Goal: Task Accomplishment & Management: Manage account settings

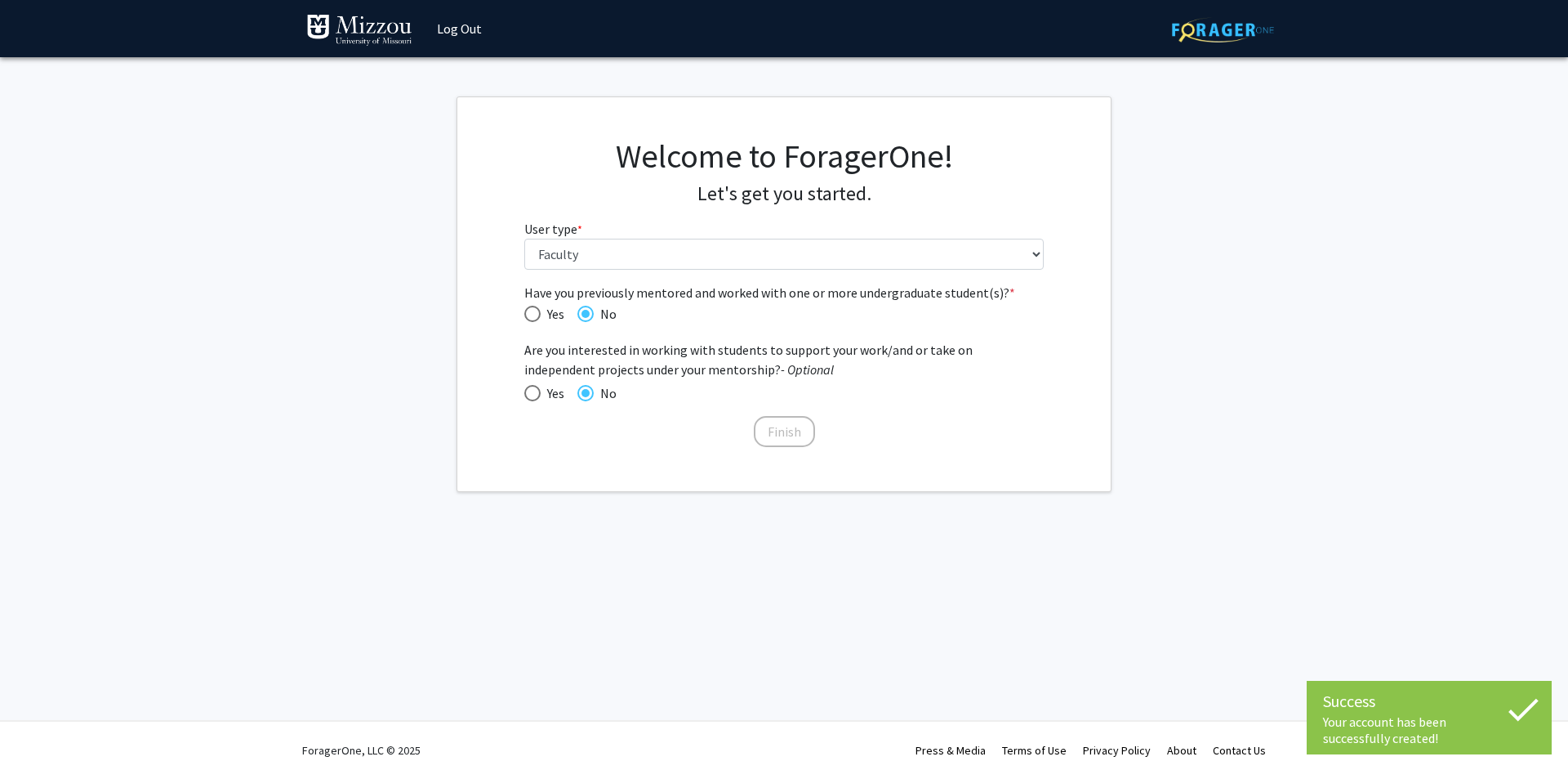
select select "5: faculty"
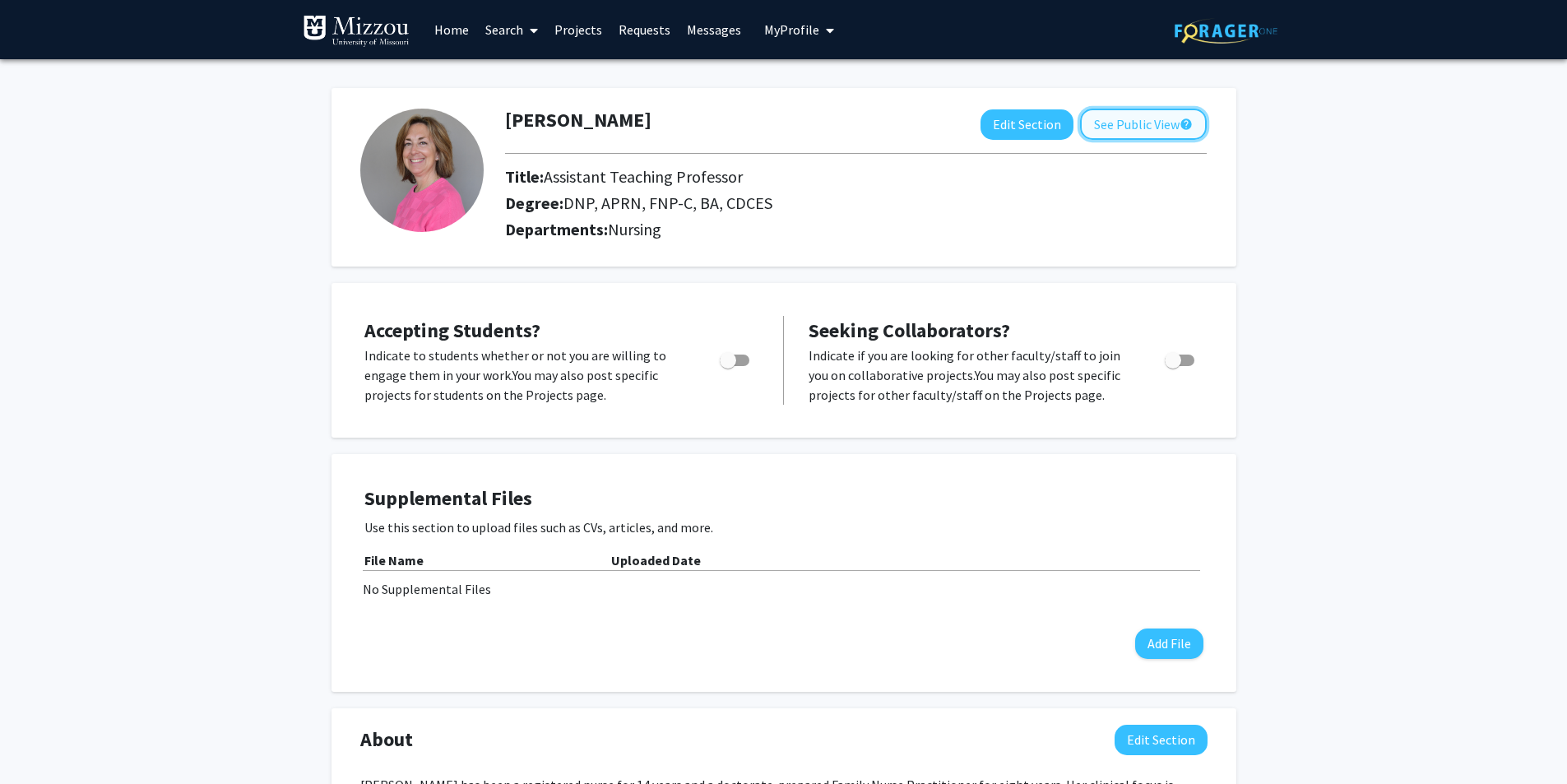
click at [1141, 127] on button "See Public View help" at bounding box center [1143, 124] width 127 height 31
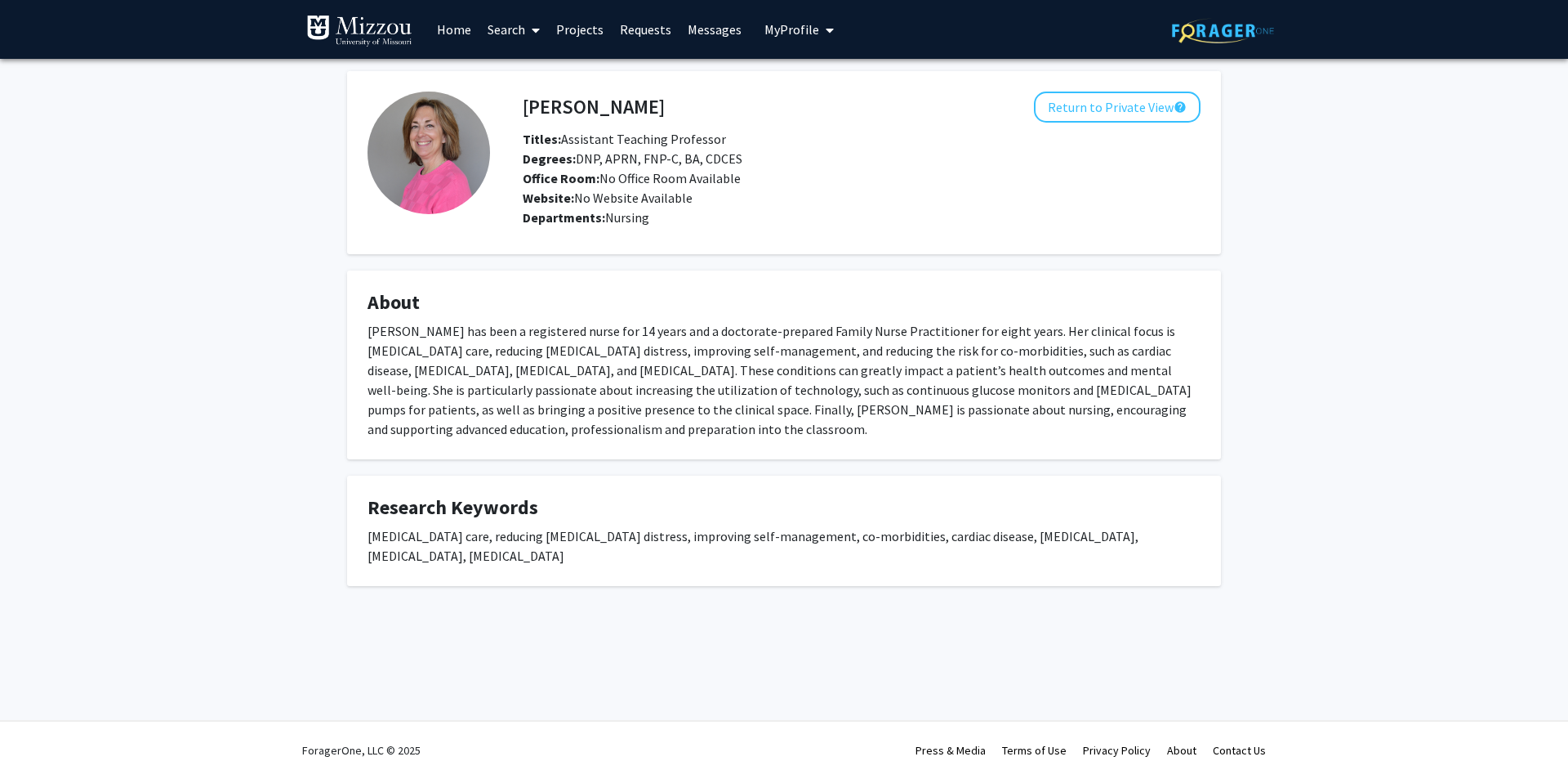
click at [454, 27] on link "Home" at bounding box center [455, 29] width 51 height 58
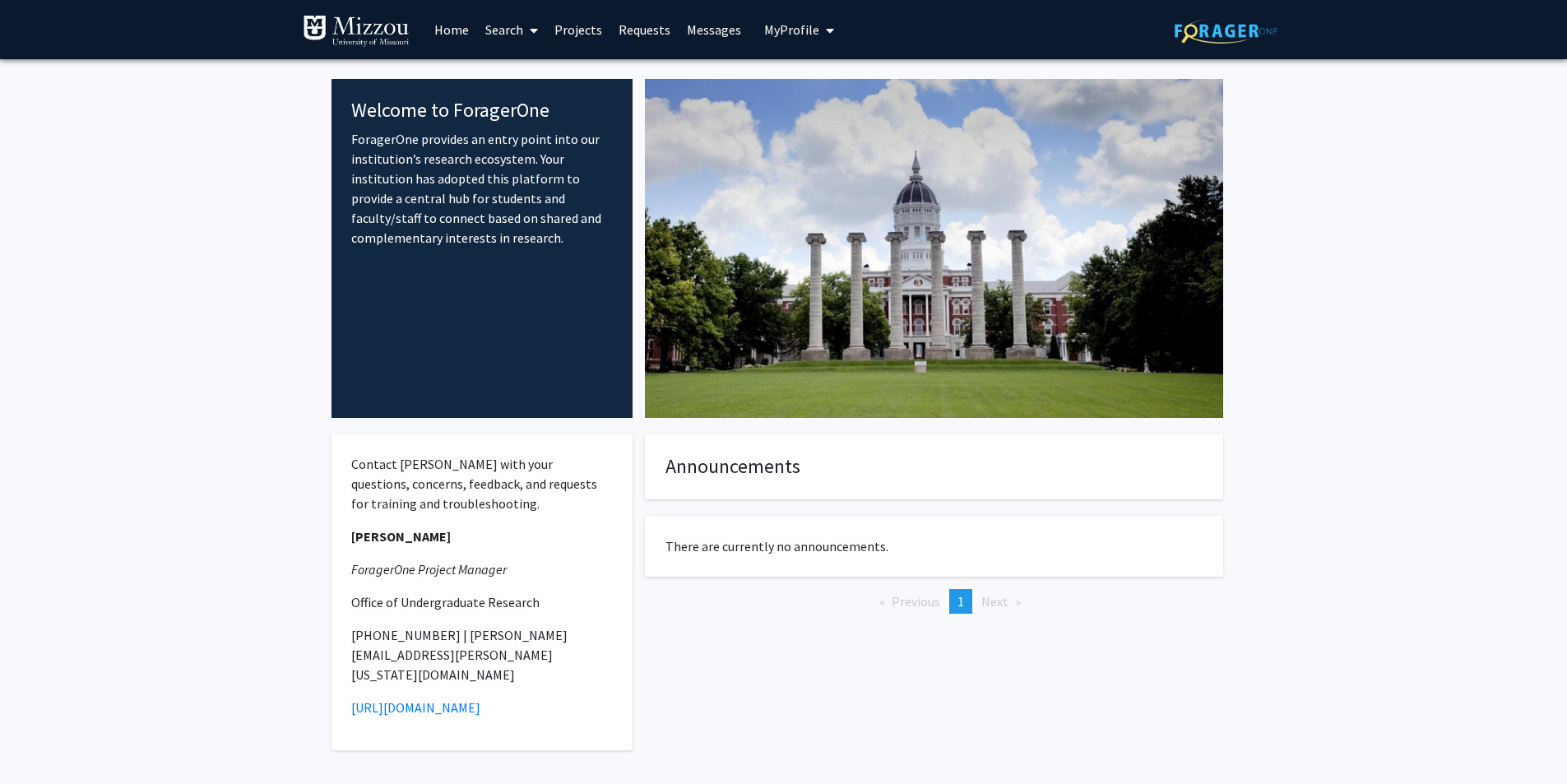
click at [780, 28] on span "My Profile" at bounding box center [792, 29] width 55 height 16
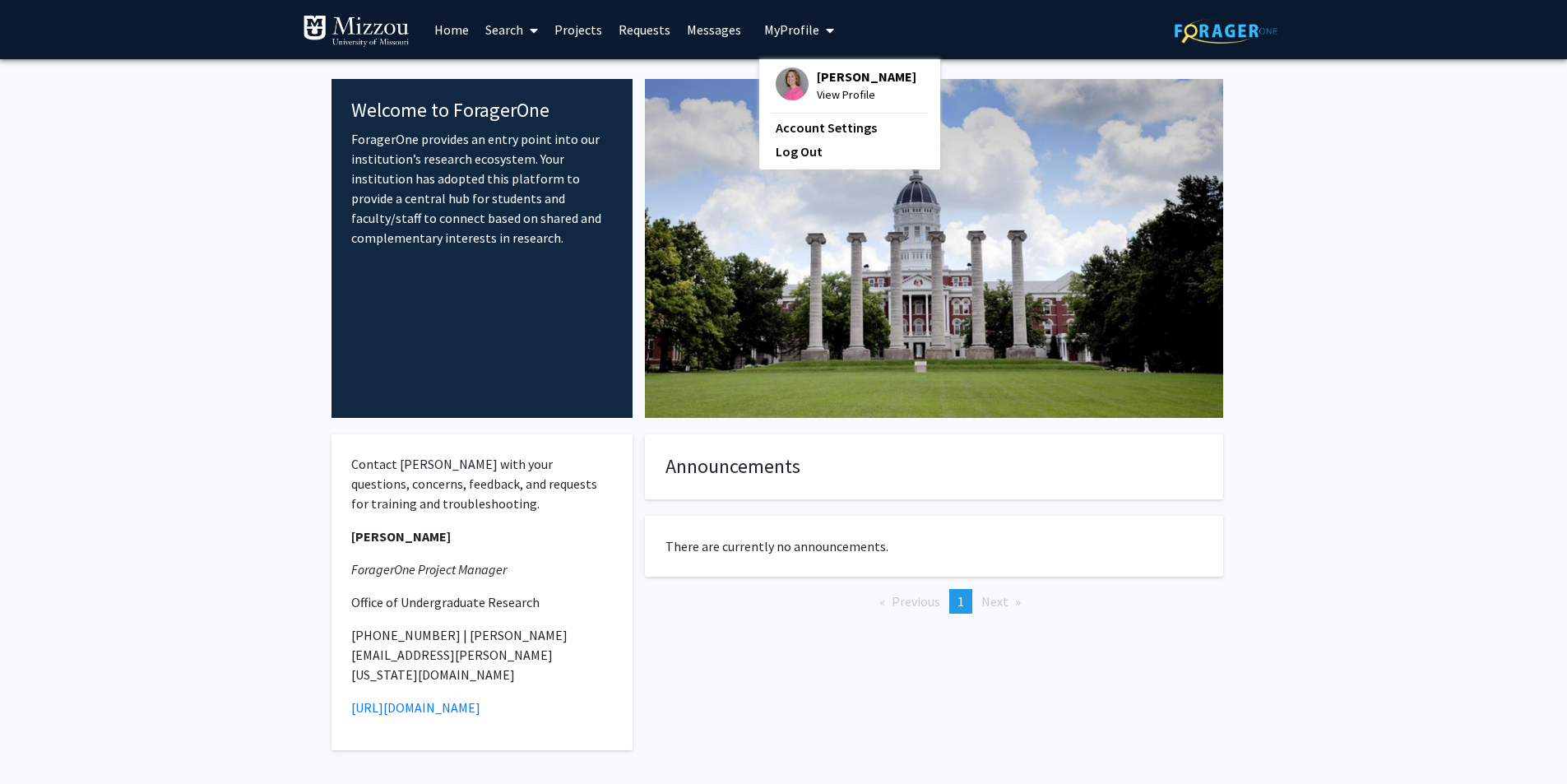
drag, startPoint x: 795, startPoint y: 148, endPoint x: 803, endPoint y: 138, distance: 12.8
click at [794, 149] on link "Log Out" at bounding box center [850, 151] width 149 height 20
